Goal: Information Seeking & Learning: Learn about a topic

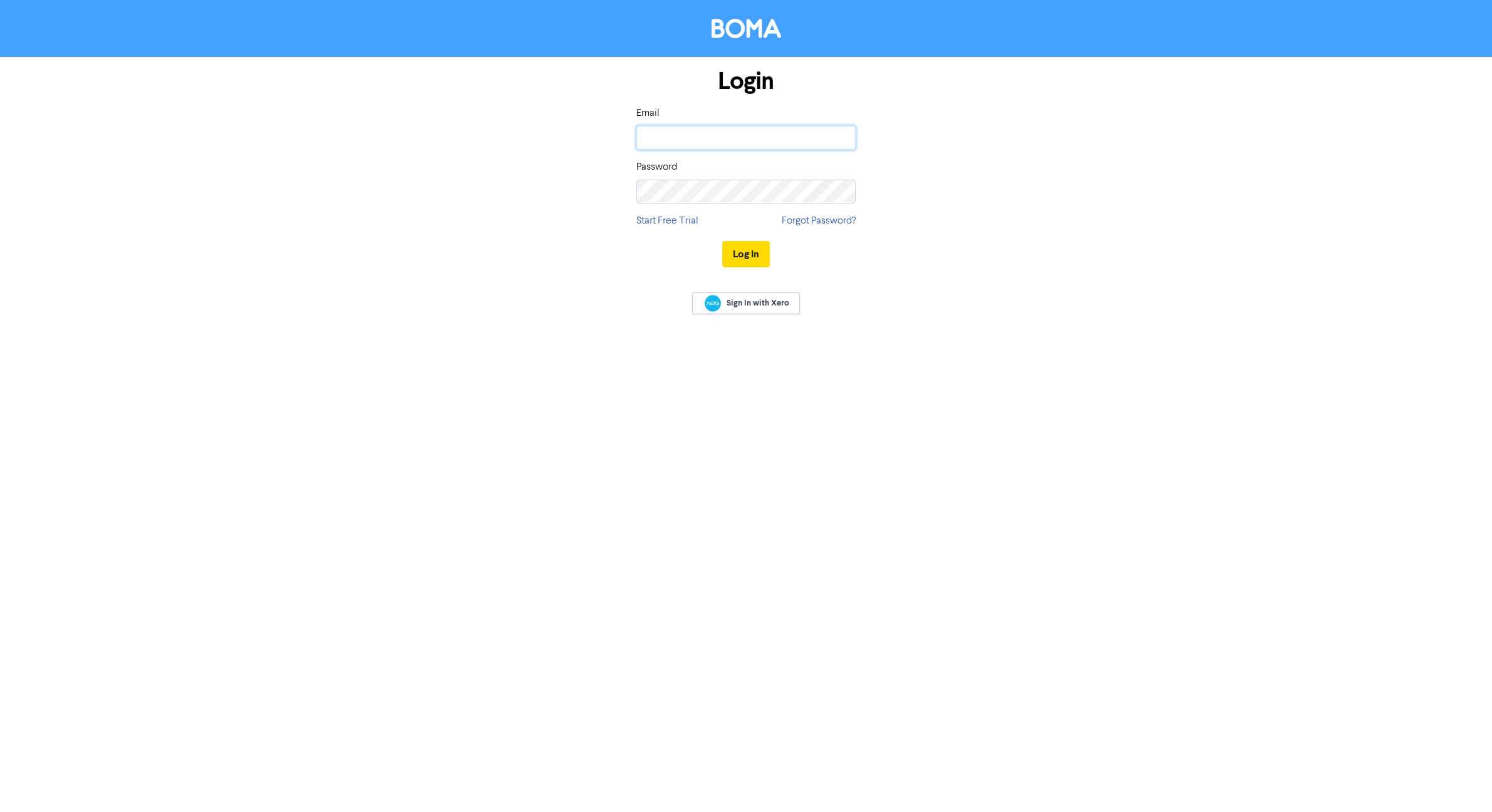
click at [732, 143] on input "email" at bounding box center [746, 137] width 219 height 24
type input "[EMAIL_ADDRESS][DOMAIN_NAME]"
click at [722, 241] on button "Log In" at bounding box center [746, 254] width 48 height 26
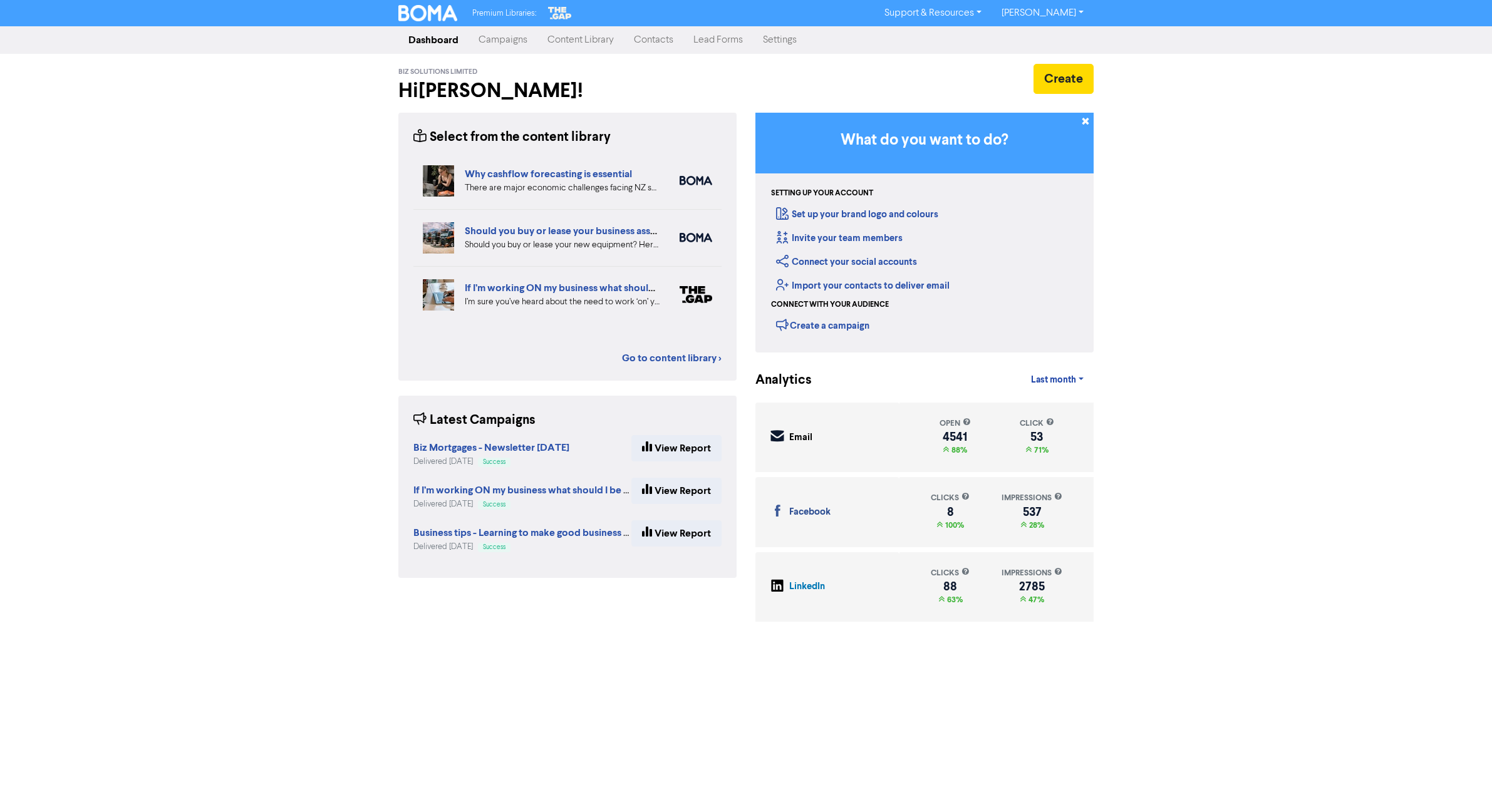
click at [600, 42] on link "Content Library" at bounding box center [581, 40] width 87 height 25
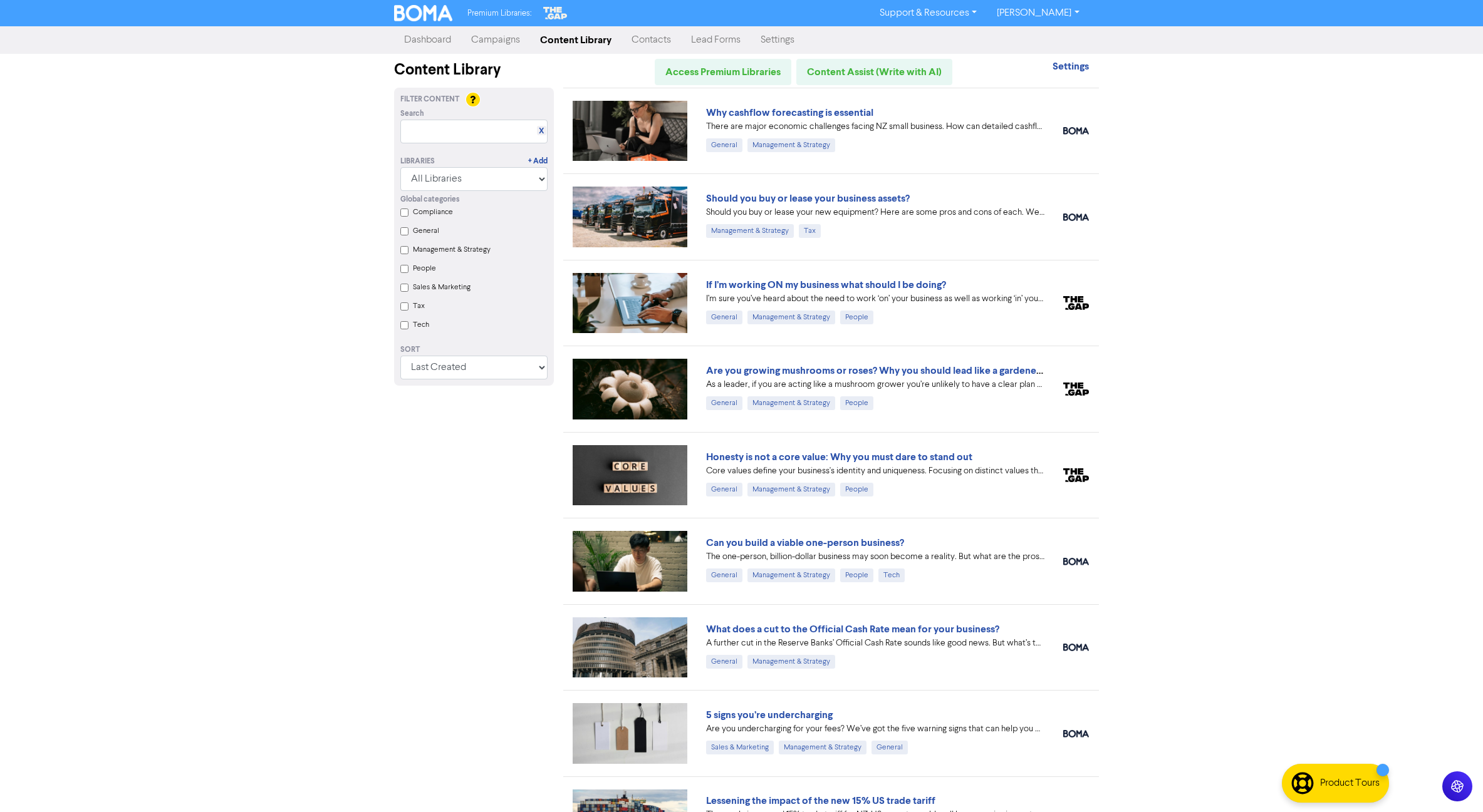
click at [642, 121] on img at bounding box center [629, 131] width 115 height 61
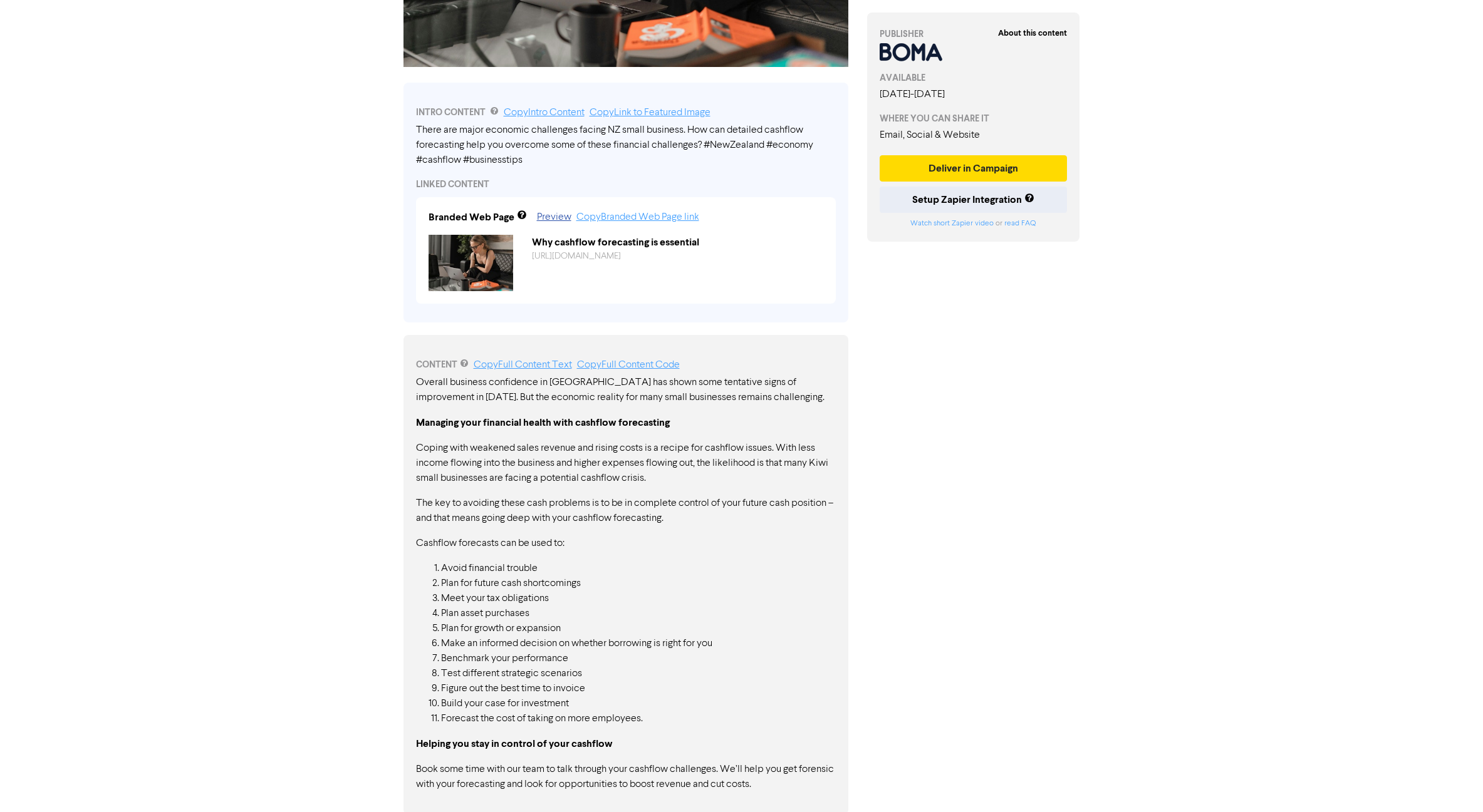
scroll to position [332, 0]
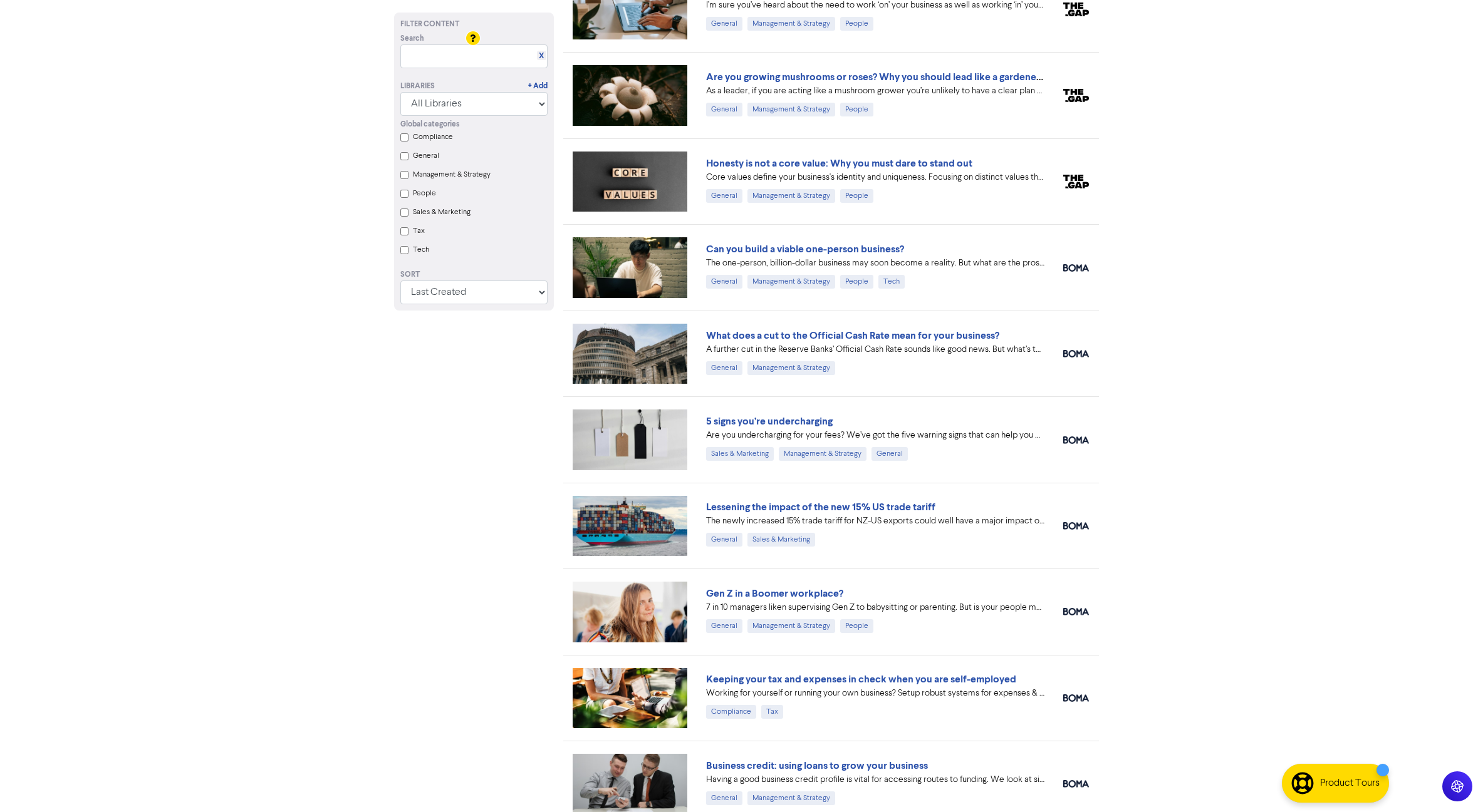
scroll to position [313, 0]
